Goal: Task Accomplishment & Management: Manage account settings

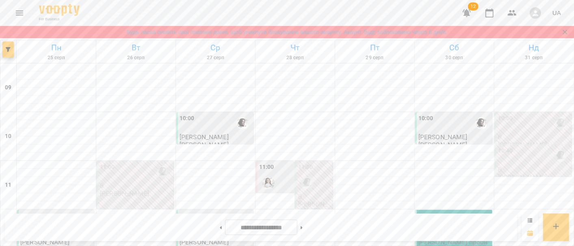
scroll to position [194, 0]
click at [303, 228] on button at bounding box center [302, 228] width 2 height 18
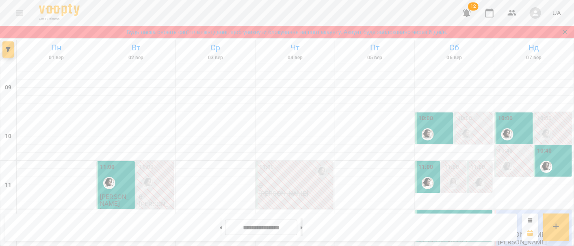
click at [303, 226] on button at bounding box center [302, 228] width 2 height 18
type input "**********"
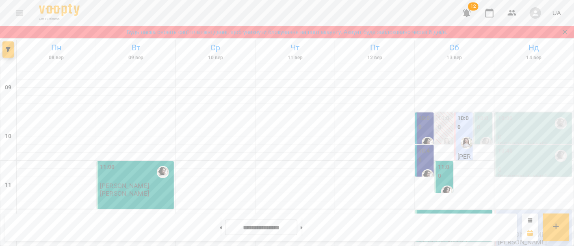
scroll to position [285, 0]
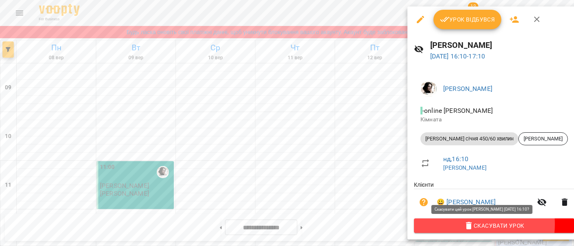
click at [466, 226] on icon "button" at bounding box center [469, 225] width 6 height 7
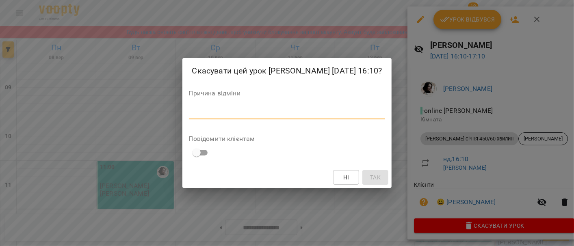
click at [244, 114] on textarea at bounding box center [287, 113] width 197 height 8
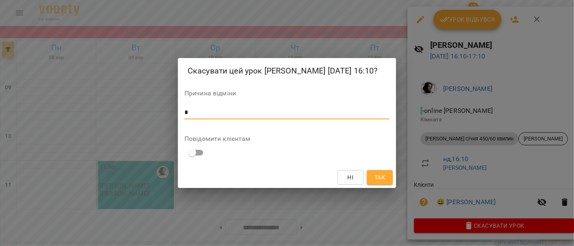
type textarea "*"
click at [378, 185] on button "Так" at bounding box center [380, 177] width 26 height 15
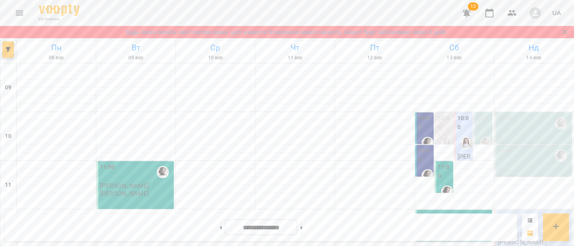
scroll to position [330, 0]
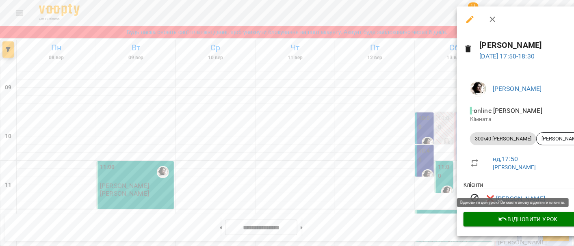
click at [502, 222] on span "Відновити урок" at bounding box center [528, 220] width 116 height 10
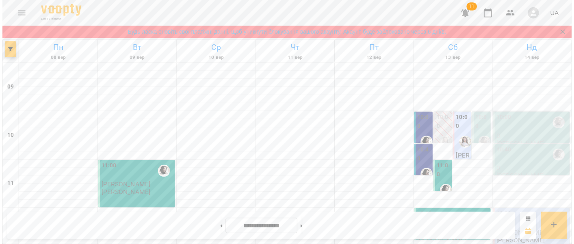
scroll to position [239, 0]
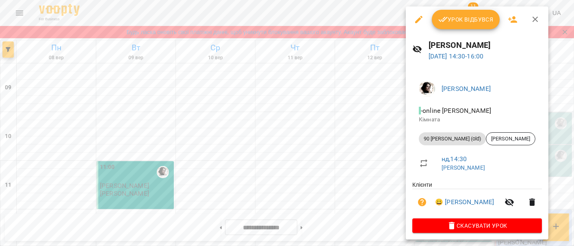
click at [477, 19] on span "Урок відбувся" at bounding box center [466, 20] width 55 height 10
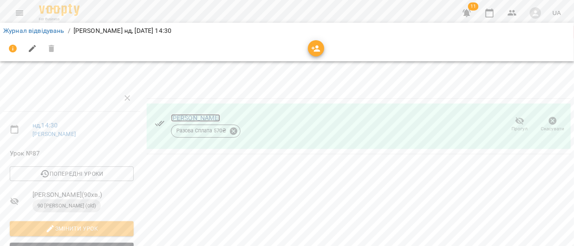
click at [198, 118] on link "[PERSON_NAME]" at bounding box center [195, 118] width 49 height 8
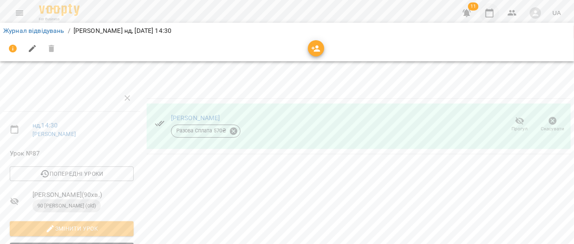
click at [488, 13] on icon "button" at bounding box center [490, 13] width 10 height 10
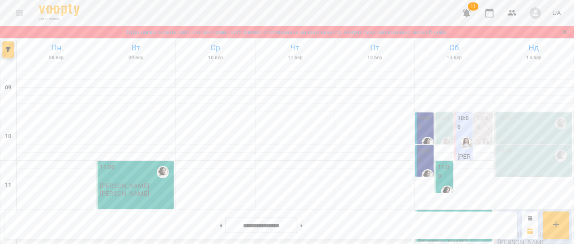
scroll to position [407, 0]
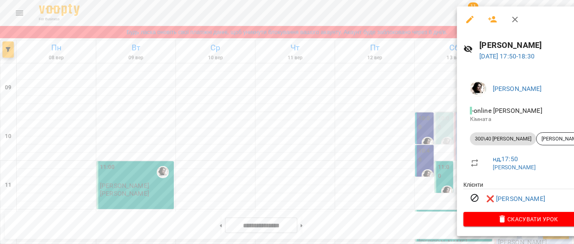
click at [437, 90] on div at bounding box center [287, 122] width 574 height 244
